Goal: Task Accomplishment & Management: Use online tool/utility

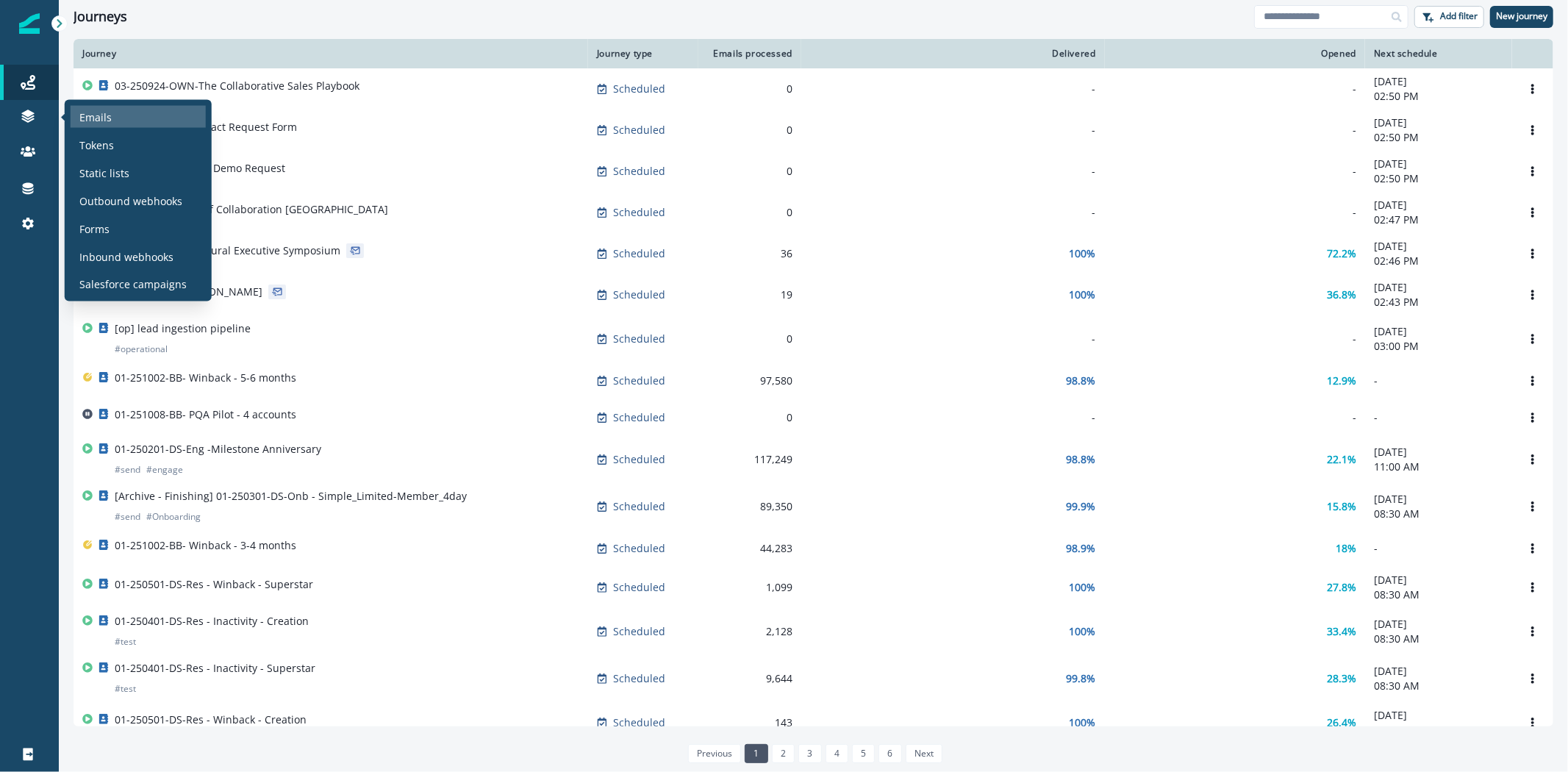
click at [87, 114] on p "Emails" at bounding box center [95, 116] width 32 height 16
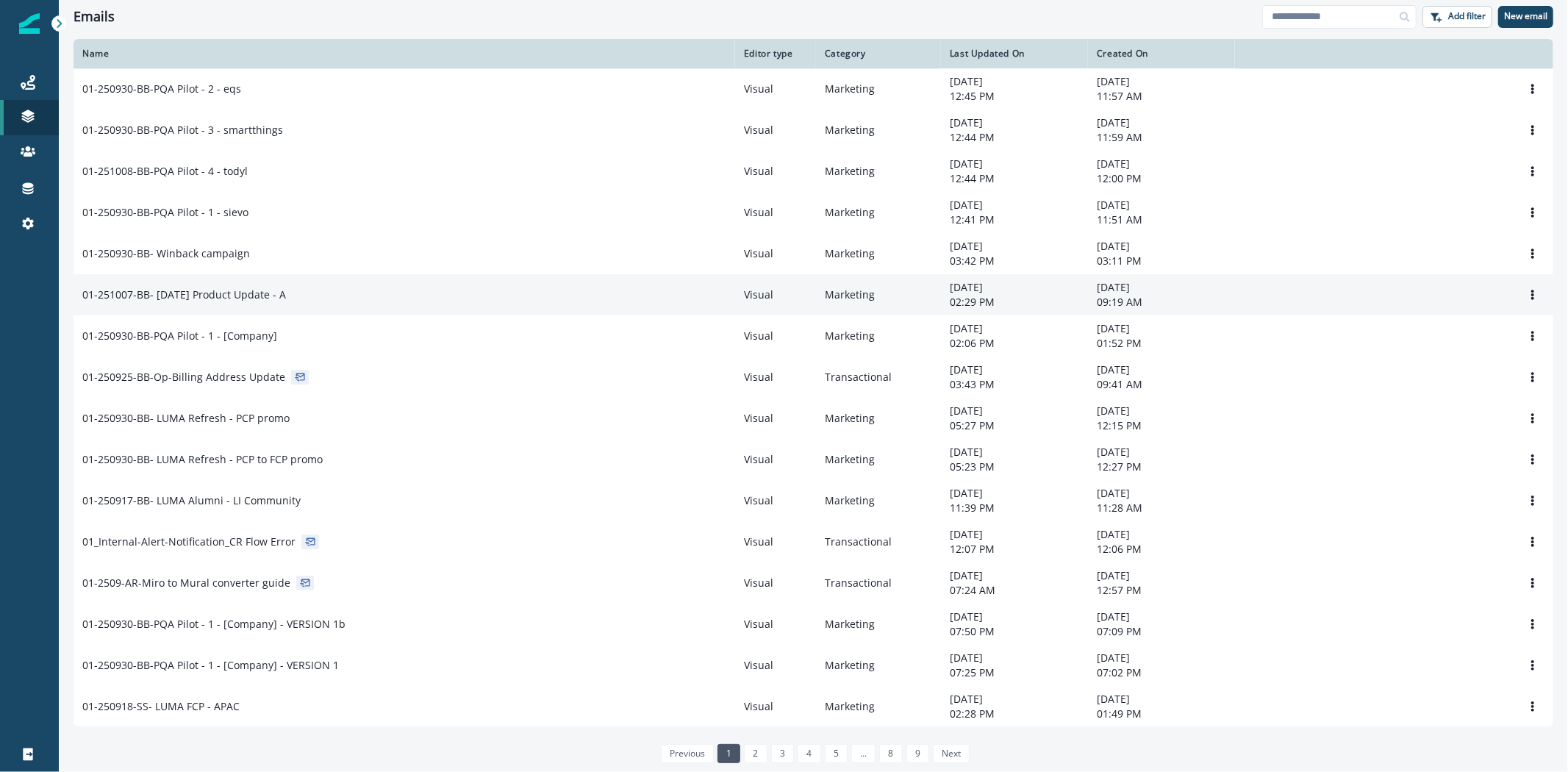
click at [320, 301] on div "01-251007-BB- [DATE] Product Update - A" at bounding box center [404, 295] width 644 height 15
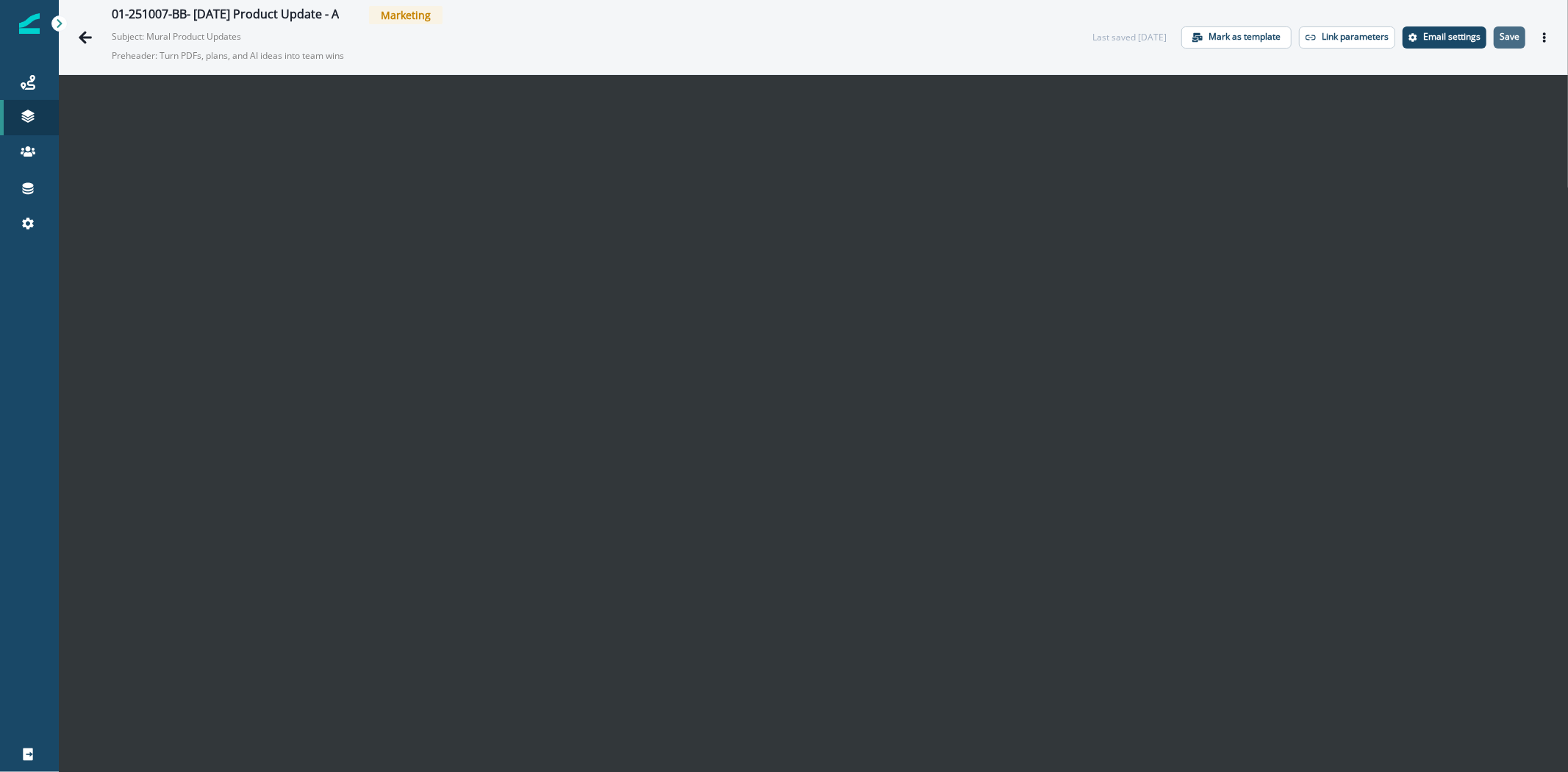
click at [1498, 44] on button "Save" at bounding box center [1509, 38] width 32 height 22
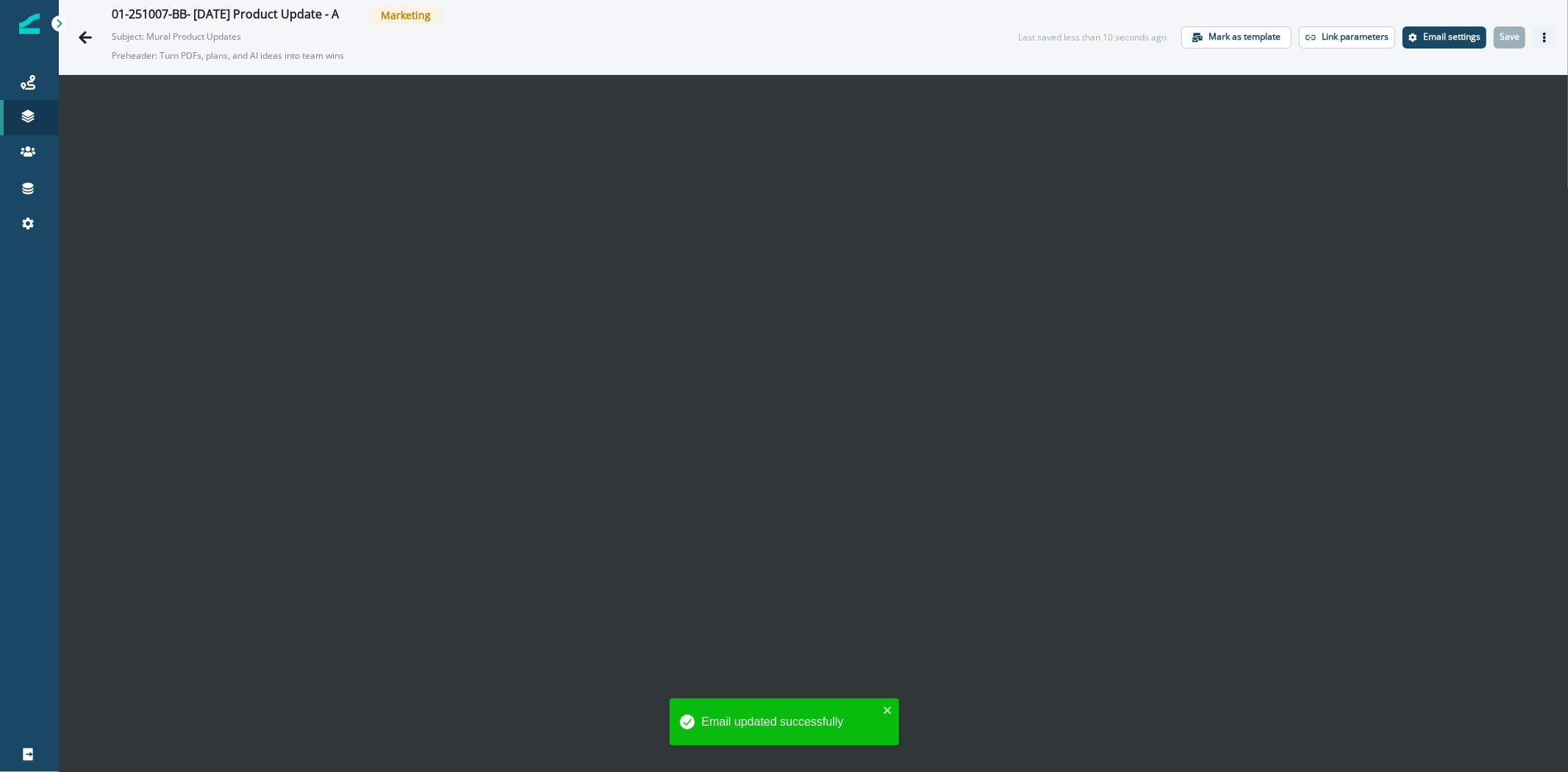
click at [1540, 39] on icon "Actions" at bounding box center [1544, 37] width 10 height 10
click at [1416, 128] on button "Send test email" at bounding box center [1462, 126] width 163 height 27
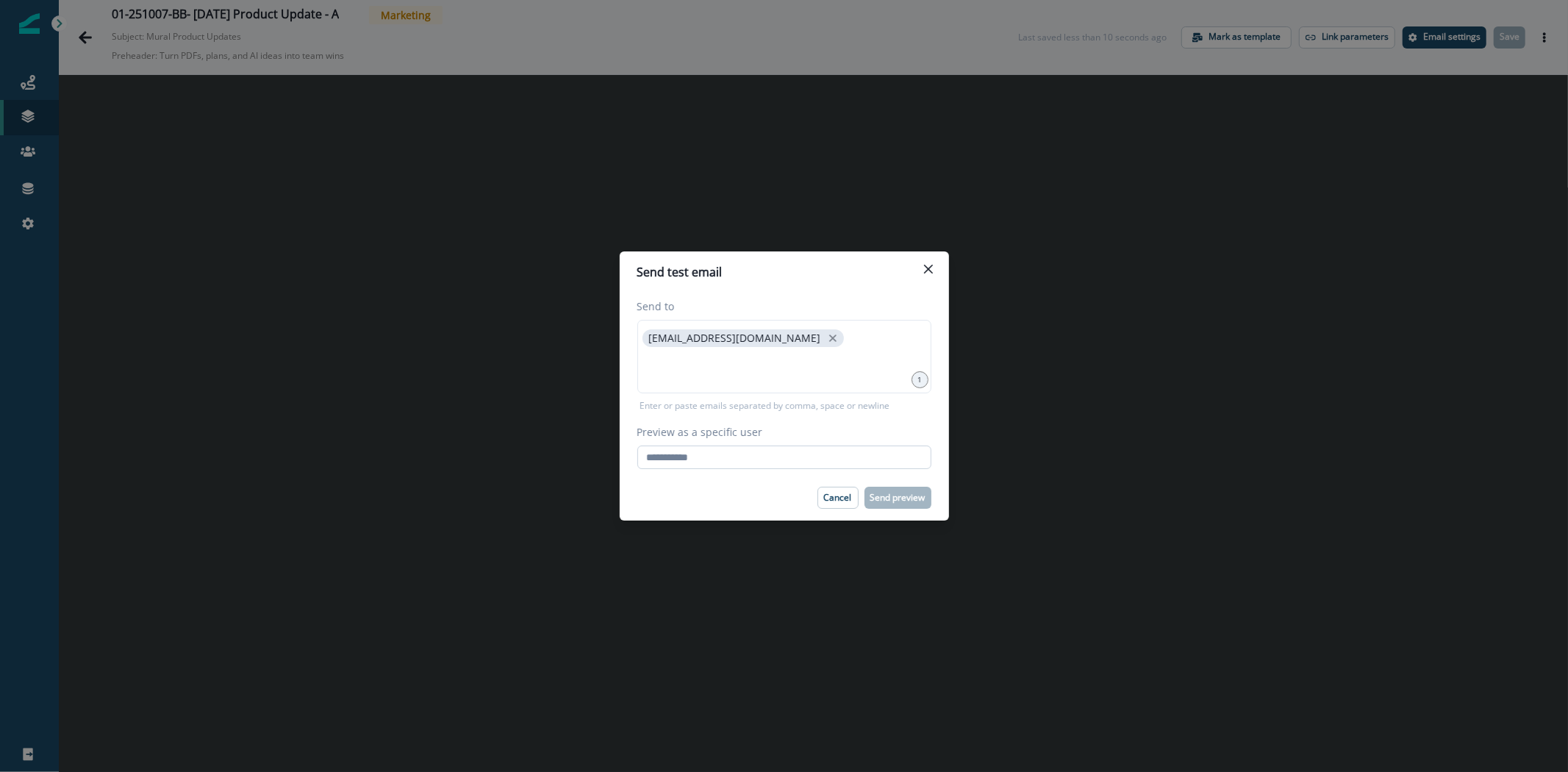
click at [761, 468] on input "Preview as a specific user" at bounding box center [784, 457] width 294 height 24
type input "**********"
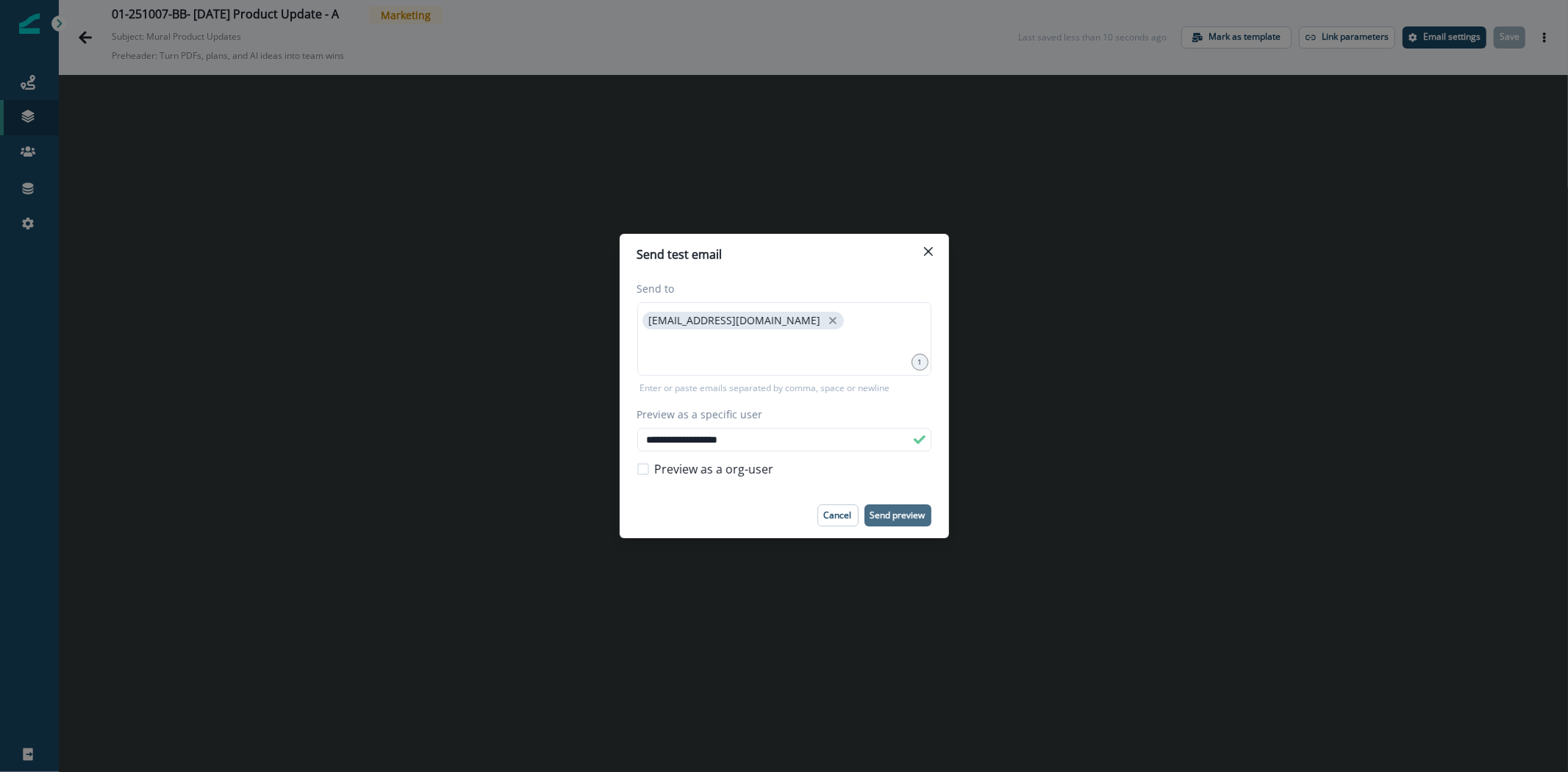
click at [888, 511] on p "Send preview" at bounding box center [897, 515] width 55 height 10
click at [926, 251] on icon "Close" at bounding box center [929, 252] width 9 height 9
